Goal: Task Accomplishment & Management: Manage account settings

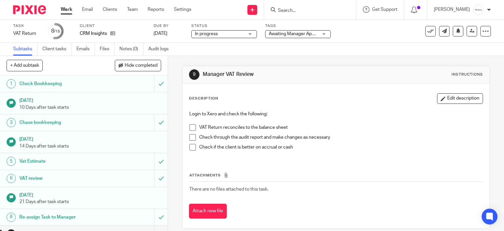
scroll to position [7, 0]
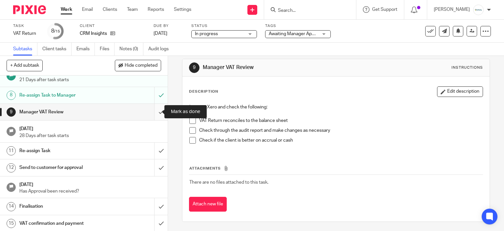
click at [160, 104] on input "submit" at bounding box center [84, 112] width 168 height 16
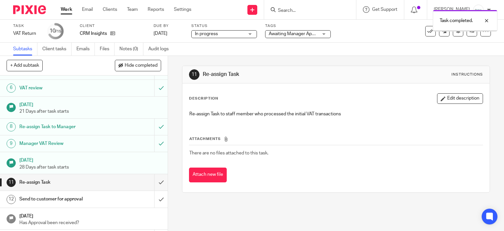
scroll to position [122, 0]
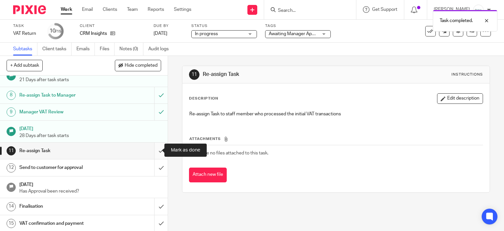
click at [157, 148] on input "submit" at bounding box center [84, 150] width 168 height 16
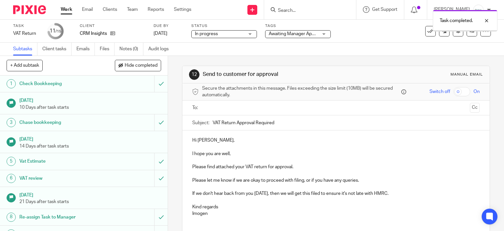
scroll to position [122, 0]
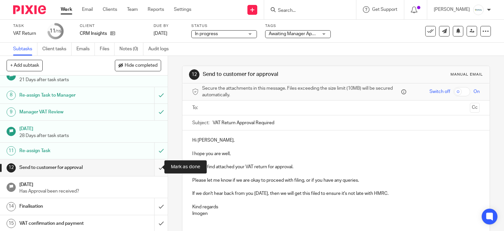
click at [154, 166] on input "submit" at bounding box center [84, 167] width 168 height 16
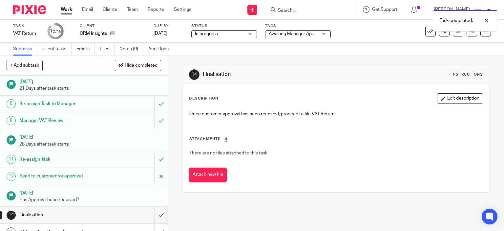
scroll to position [122, 0]
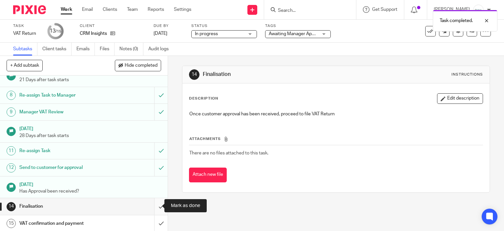
click at [153, 205] on input "submit" at bounding box center [84, 206] width 168 height 16
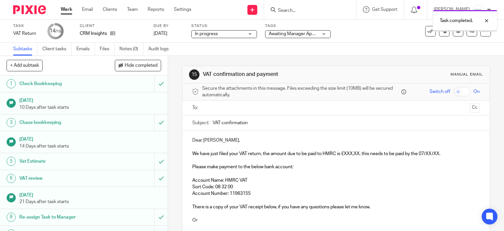
scroll to position [122, 0]
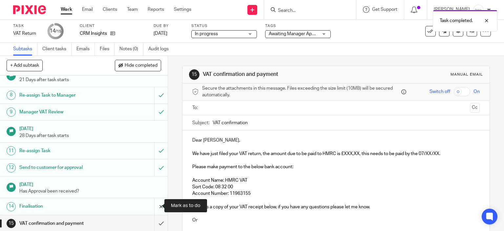
click at [159, 203] on input "submit" at bounding box center [84, 206] width 168 height 16
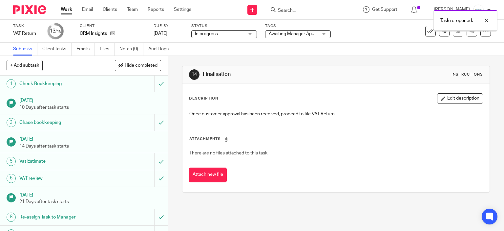
scroll to position [122, 0]
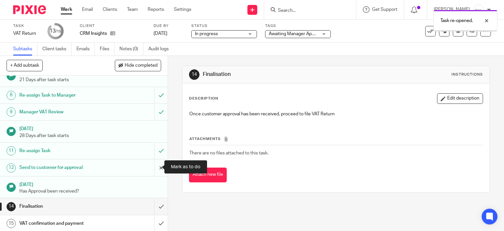
click at [159, 169] on input "submit" at bounding box center [84, 167] width 168 height 16
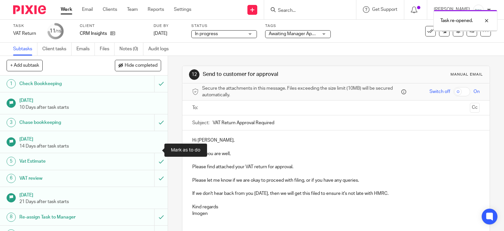
scroll to position [122, 0]
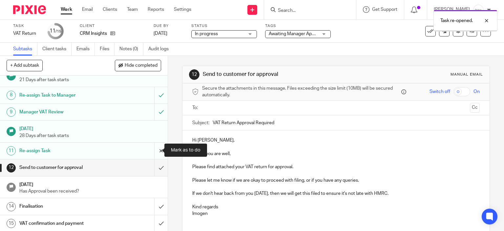
click at [153, 151] on input "submit" at bounding box center [84, 150] width 168 height 16
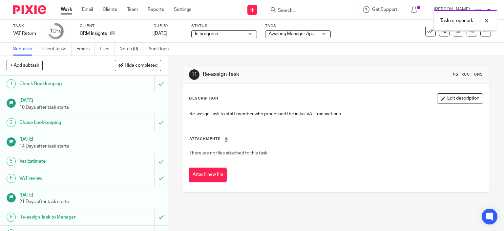
scroll to position [122, 0]
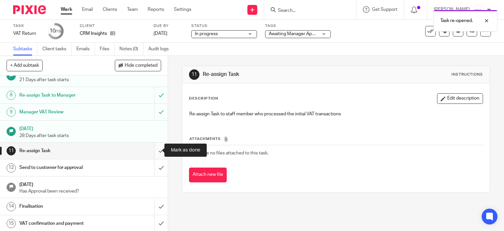
click at [154, 150] on input "submit" at bounding box center [84, 150] width 168 height 16
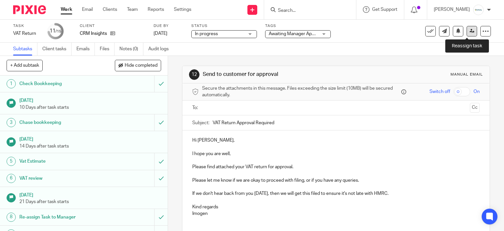
click at [467, 34] on link at bounding box center [472, 31] width 11 height 11
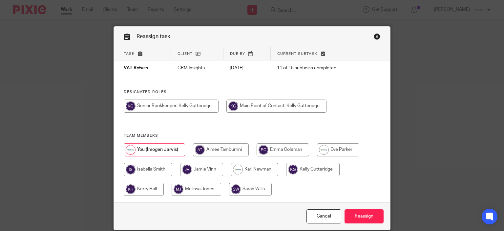
click at [301, 170] on input "radio" at bounding box center [313, 169] width 54 height 13
radio input "true"
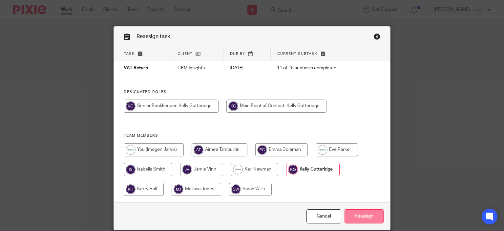
click at [357, 217] on input "Reassign" at bounding box center [364, 216] width 39 height 14
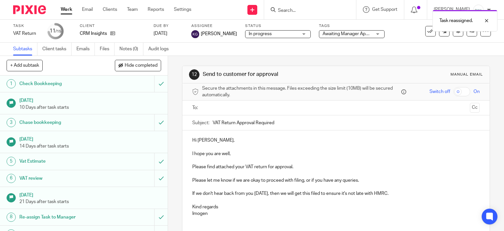
click at [343, 33] on span "Awaiting Manager Approval" at bounding box center [350, 34] width 55 height 5
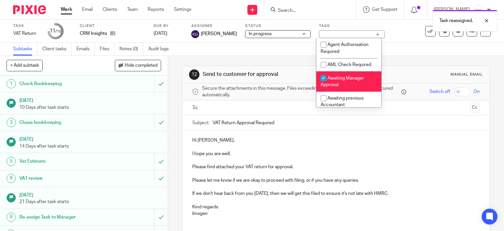
click at [352, 84] on li "Awaiting Manager Approval" at bounding box center [348, 81] width 65 height 20
checkbox input "false"
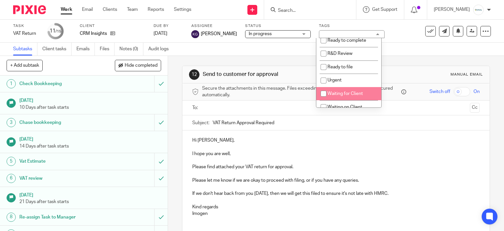
scroll to position [171, 0]
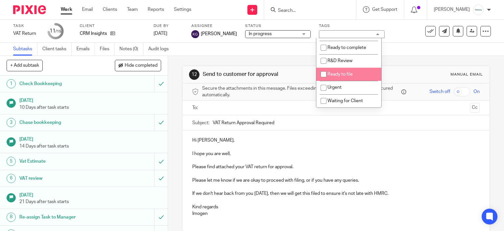
click at [351, 76] on span "Ready to file" at bounding box center [340, 74] width 25 height 5
checkbox input "true"
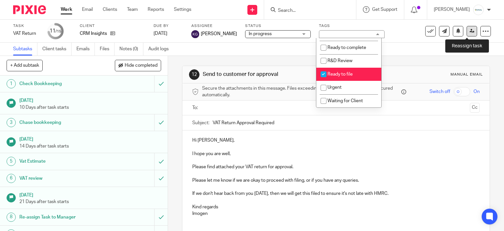
click at [470, 31] on icon at bounding box center [472, 31] width 5 height 5
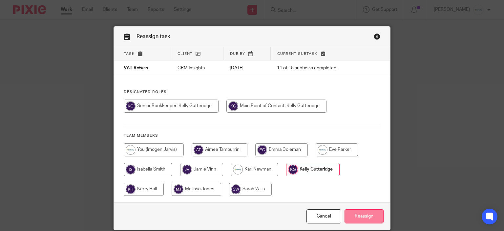
click at [365, 210] on input "Reassign" at bounding box center [364, 216] width 39 height 14
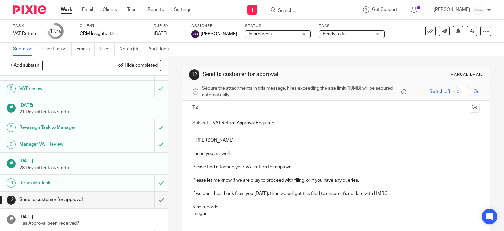
scroll to position [122, 0]
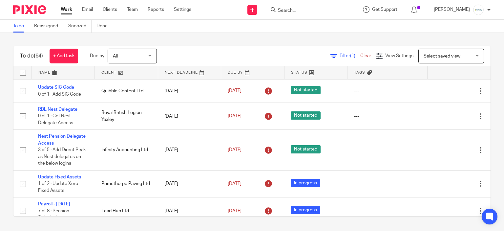
scroll to position [361, 0]
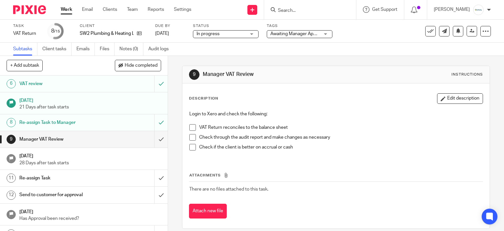
scroll to position [122, 0]
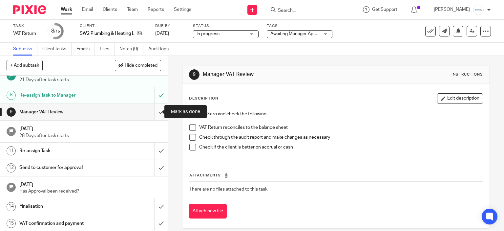
click at [154, 110] on input "submit" at bounding box center [84, 112] width 168 height 16
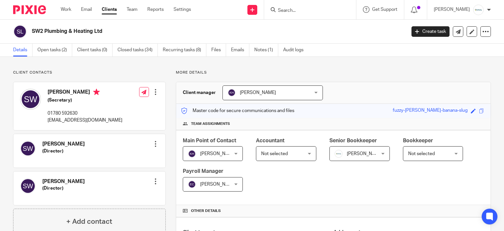
scroll to position [264, 0]
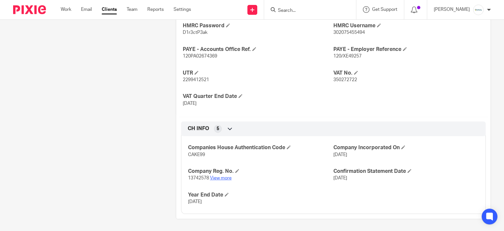
click at [219, 178] on link "View more" at bounding box center [221, 178] width 22 height 5
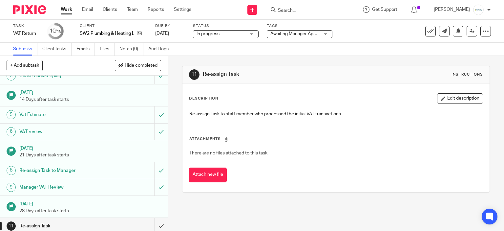
scroll to position [122, 0]
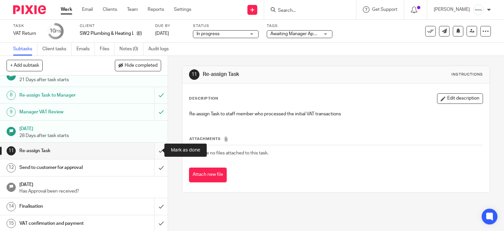
click at [153, 150] on input "submit" at bounding box center [84, 150] width 168 height 16
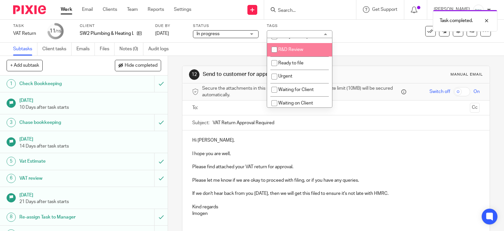
scroll to position [171, 0]
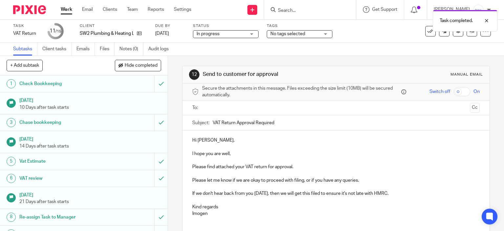
click at [400, 56] on div "12 Send to customer for approval Manual email Secure the attachments in this me…" at bounding box center [336, 168] width 308 height 225
click at [467, 36] on link at bounding box center [472, 31] width 11 height 11
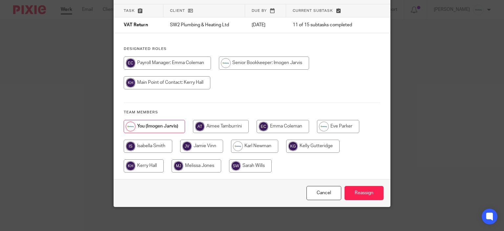
scroll to position [45, 0]
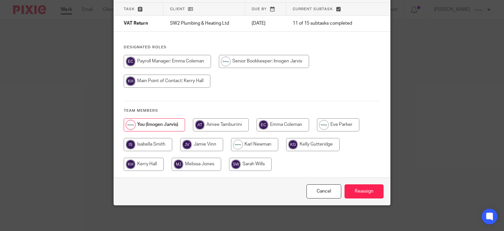
click at [207, 83] on input "radio" at bounding box center [167, 81] width 87 height 13
radio input "true"
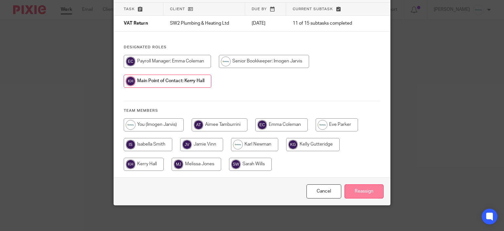
click at [346, 191] on input "Reassign" at bounding box center [364, 191] width 39 height 14
